Goal: Task Accomplishment & Management: Use online tool/utility

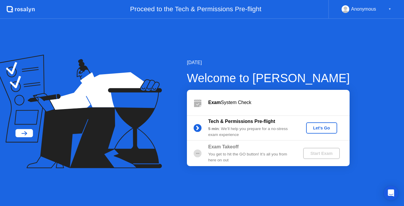
click at [319, 127] on div "Let's Go" at bounding box center [322, 128] width 26 height 5
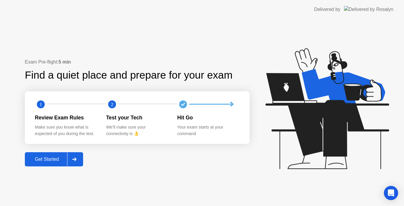
click at [52, 165] on button "Get Started" at bounding box center [54, 159] width 58 height 14
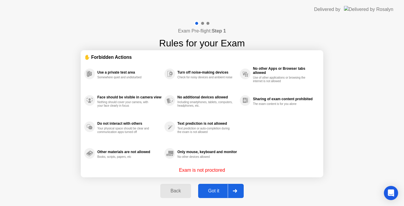
click at [216, 189] on div "Got it" at bounding box center [214, 190] width 28 height 5
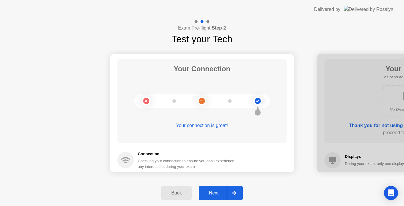
click at [218, 193] on div "Next" at bounding box center [214, 193] width 26 height 5
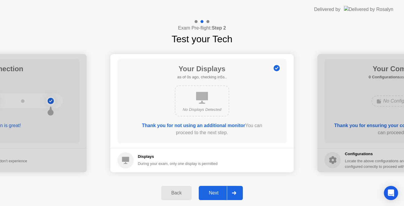
click at [218, 193] on div "Next" at bounding box center [214, 193] width 26 height 5
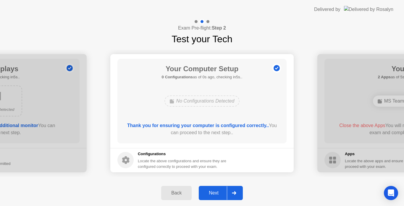
click at [218, 193] on div "Next" at bounding box center [214, 193] width 26 height 5
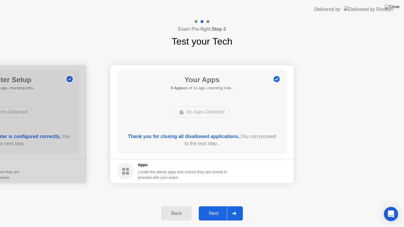
click at [220, 206] on button "Next" at bounding box center [221, 214] width 44 height 14
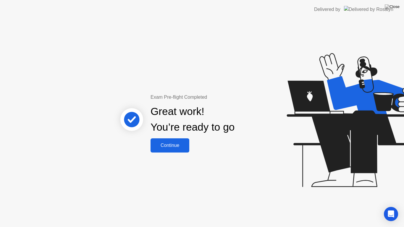
click at [173, 144] on div "Continue" at bounding box center [169, 145] width 35 height 5
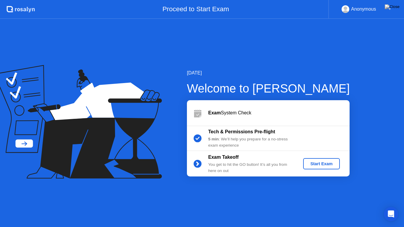
click at [400, 11] on button at bounding box center [392, 7] width 18 height 8
